Goal: Find specific page/section: Find specific page/section

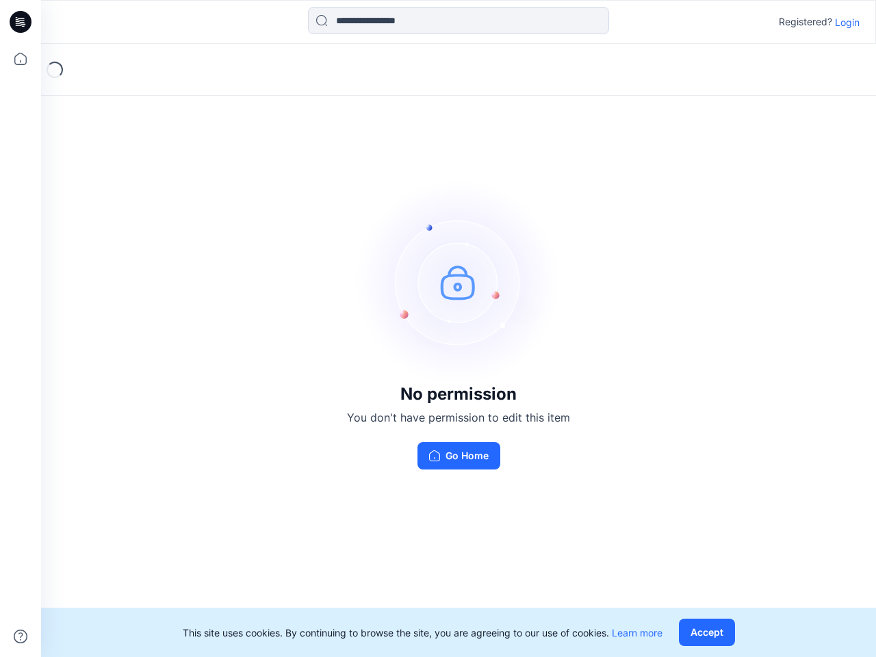
click at [438, 329] on img at bounding box center [458, 281] width 205 height 205
click at [21, 22] on icon at bounding box center [22, 22] width 5 height 1
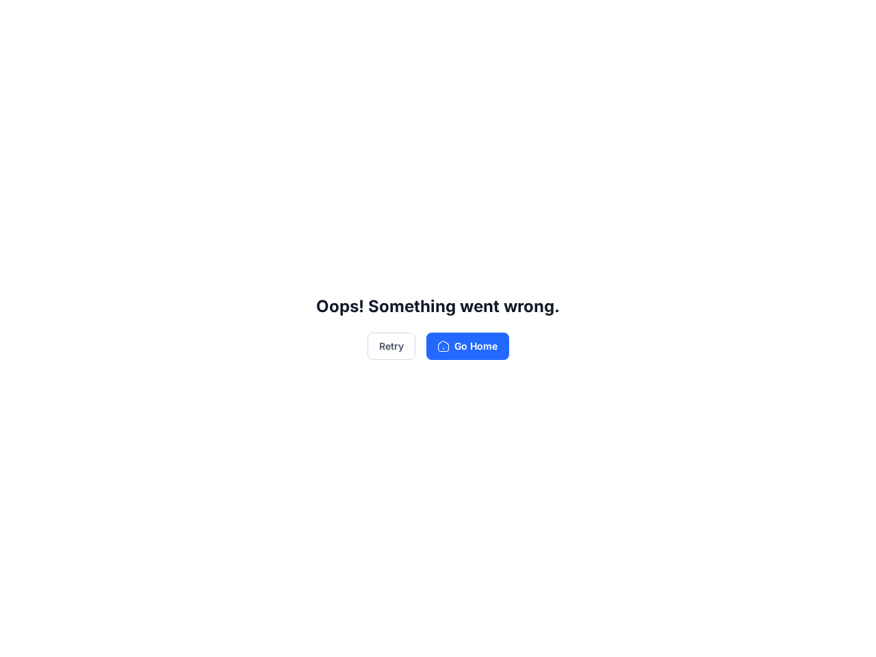
click at [21, 59] on div "Oops! Something went wrong. Retry Go Home" at bounding box center [438, 328] width 876 height 657
click at [21, 637] on div "Oops! Something went wrong. Retry Go Home" at bounding box center [438, 328] width 876 height 657
click at [459, 21] on div "Oops! Something went wrong. Retry Go Home" at bounding box center [438, 328] width 876 height 657
click at [847, 22] on div "Oops! Something went wrong. Retry Go Home" at bounding box center [438, 328] width 876 height 657
click at [710, 633] on div "Oops! Something went wrong. Retry Go Home" at bounding box center [438, 328] width 876 height 657
